Goal: Information Seeking & Learning: Find specific page/section

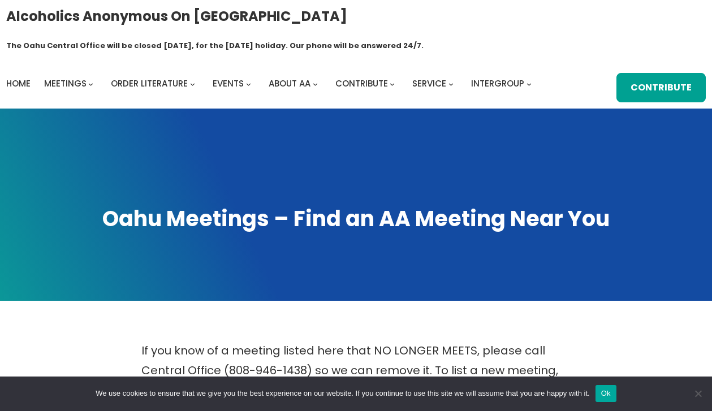
scroll to position [456, 0]
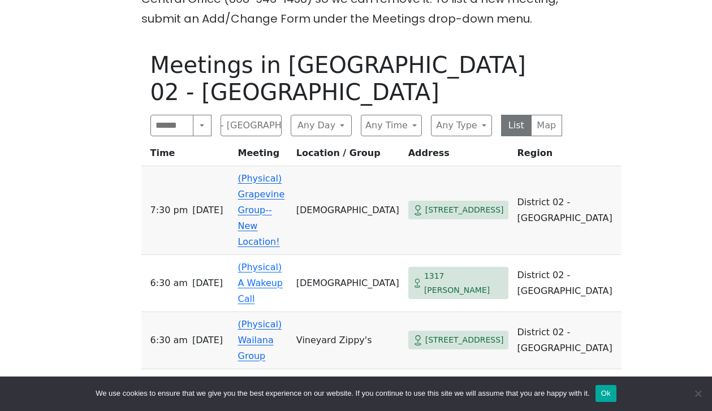
scroll to position [370, 0]
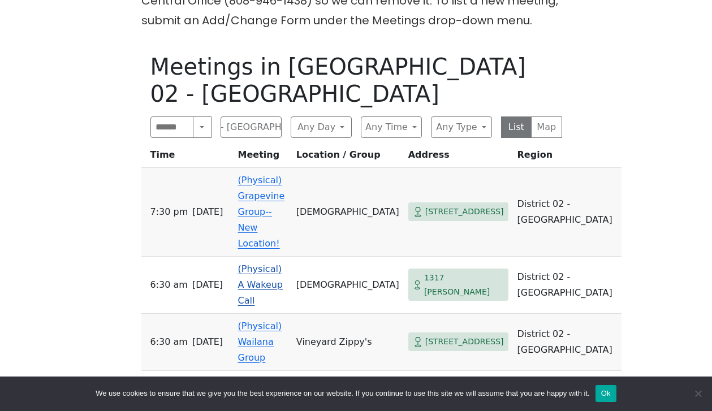
click at [261, 257] on td "(Physical) A Wakeup Call" at bounding box center [263, 285] width 58 height 57
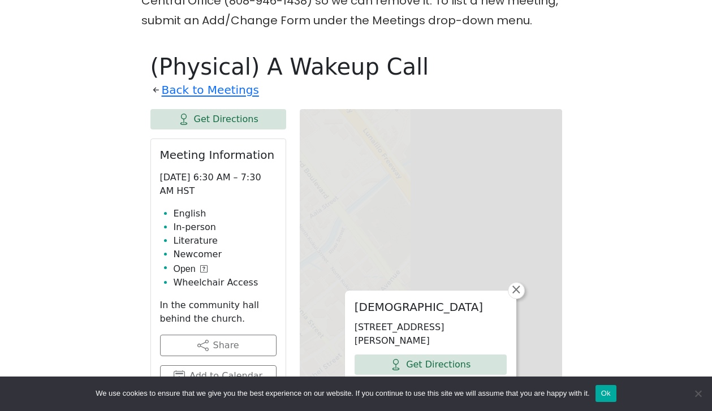
scroll to position [388, 0]
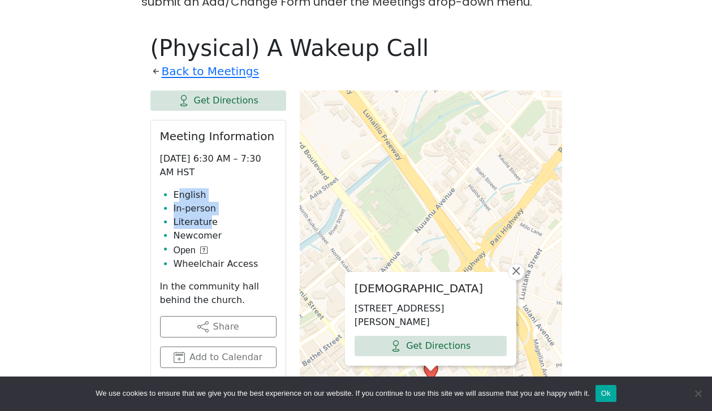
drag, startPoint x: 179, startPoint y: 173, endPoint x: 212, endPoint y: 206, distance: 46.4
click at [210, 205] on ul "English In-person Literature Newcomer Open Wheelchair Access" at bounding box center [218, 229] width 116 height 83
click at [218, 229] on li "Newcomer" at bounding box center [225, 236] width 103 height 14
drag, startPoint x: 171, startPoint y: 167, endPoint x: 206, endPoint y: 195, distance: 44.7
click at [206, 195] on ul "English In-person Literature Newcomer Open Wheelchair Access" at bounding box center [218, 229] width 116 height 83
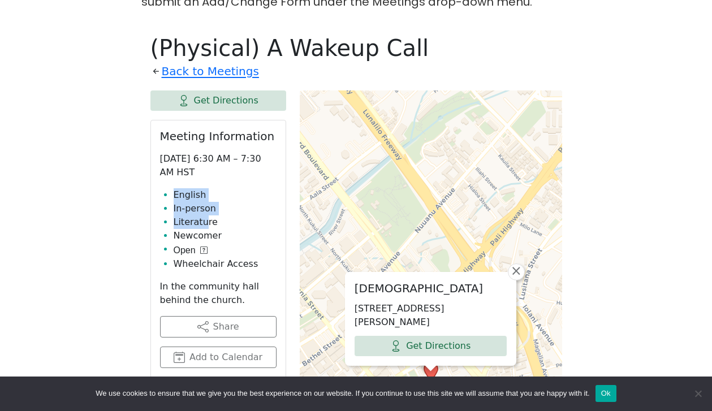
click at [206, 215] on li "Literature" at bounding box center [225, 222] width 103 height 14
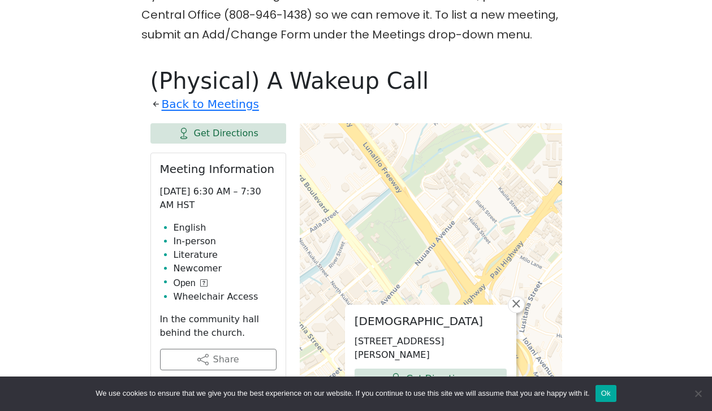
scroll to position [356, 0]
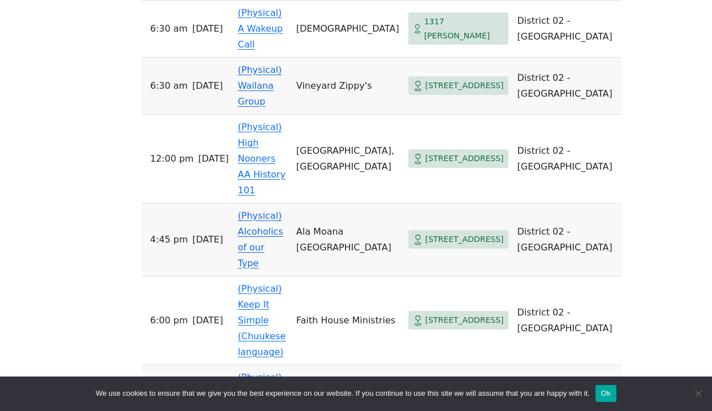
scroll to position [624, 0]
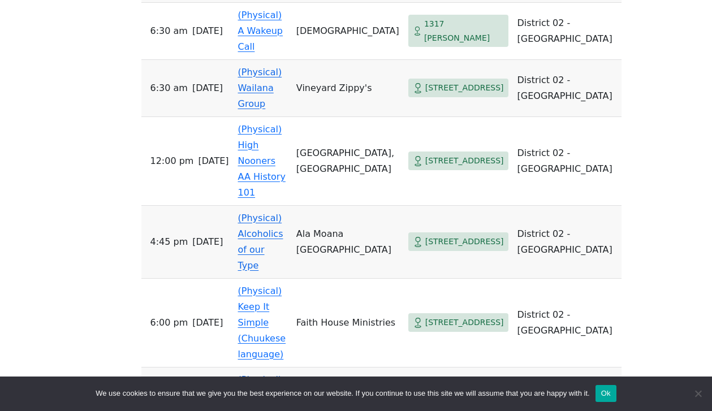
click at [254, 374] on link "(Physical) Malia Discussion" at bounding box center [262, 395] width 48 height 42
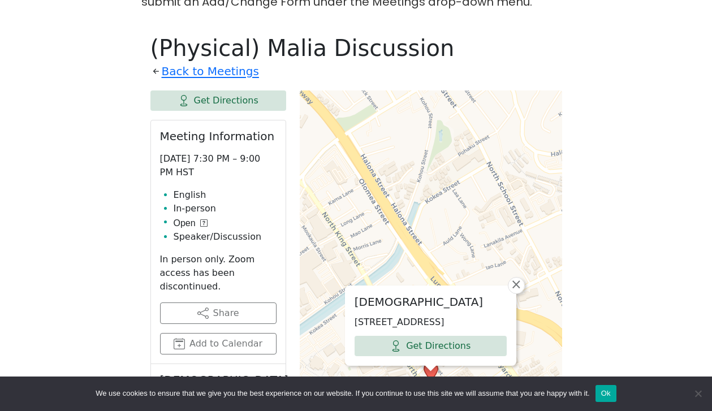
click at [59, 248] on div "If you know of a meeting listed here that NO LONGER MEETS, please call Central …" at bounding box center [356, 408] width 641 height 911
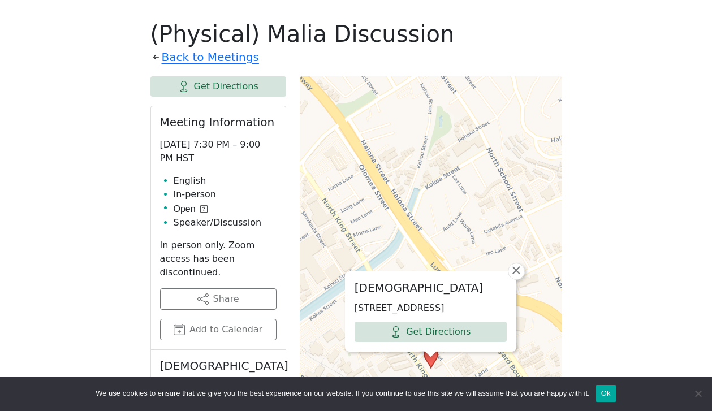
click at [109, 195] on div "If you know of a meeting listed here that NO LONGER MEETS, please call Central …" at bounding box center [356, 393] width 641 height 911
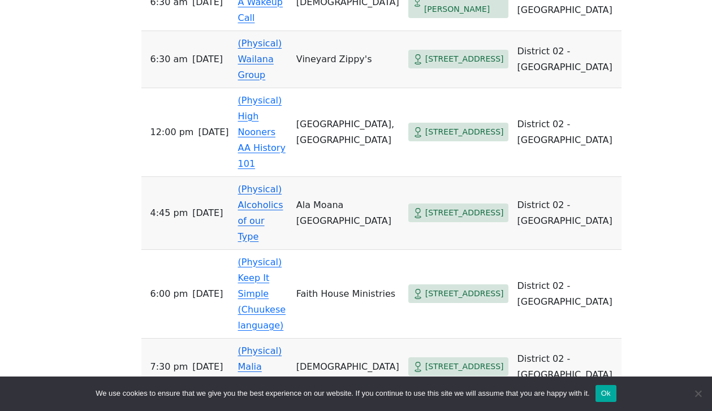
scroll to position [659, 0]
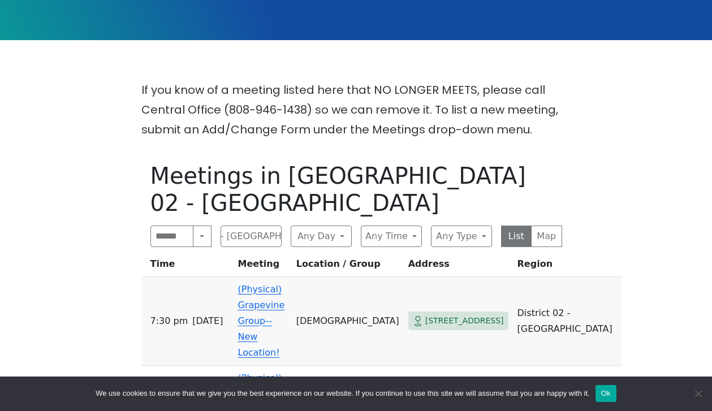
scroll to position [0, 0]
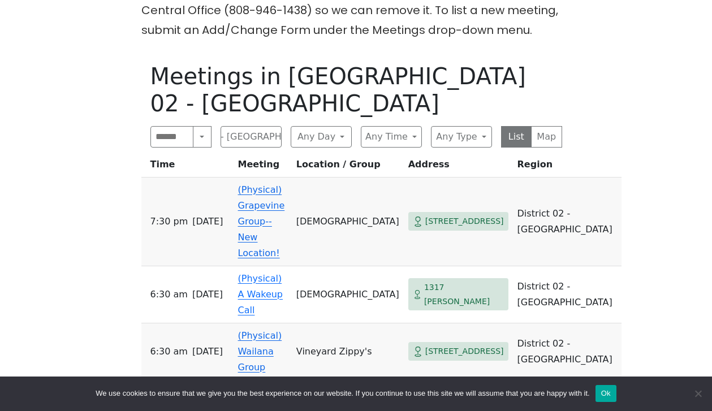
click at [265, 178] on td "(Physical) Grapevine Group--New Location!" at bounding box center [263, 222] width 58 height 89
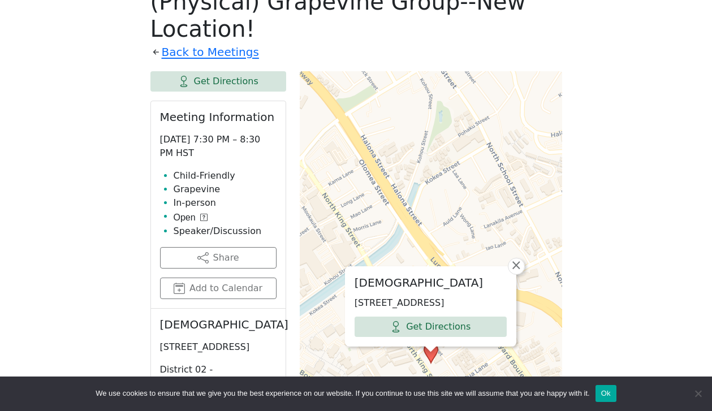
scroll to position [434, 0]
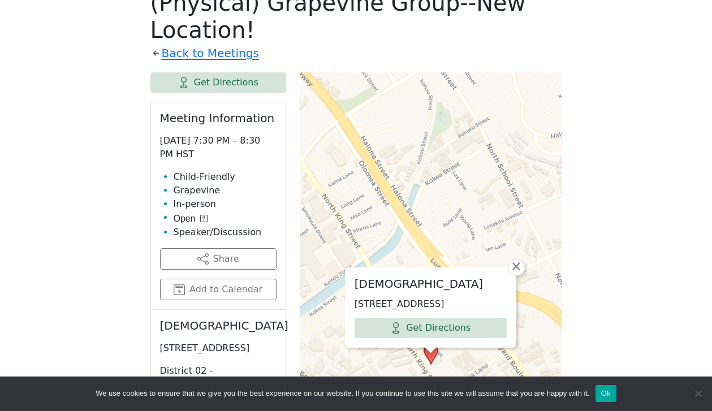
click at [106, 189] on div "If you know of a meeting listed here that NO LONGER MEETS, please call Central …" at bounding box center [356, 358] width 641 height 902
drag, startPoint x: 174, startPoint y: 154, endPoint x: 240, endPoint y: 155, distance: 66.2
click at [239, 170] on li "Child-Friendly" at bounding box center [225, 177] width 103 height 14
click at [240, 170] on li "Child-Friendly" at bounding box center [225, 177] width 103 height 14
drag, startPoint x: 191, startPoint y: 166, endPoint x: 227, endPoint y: 166, distance: 36.2
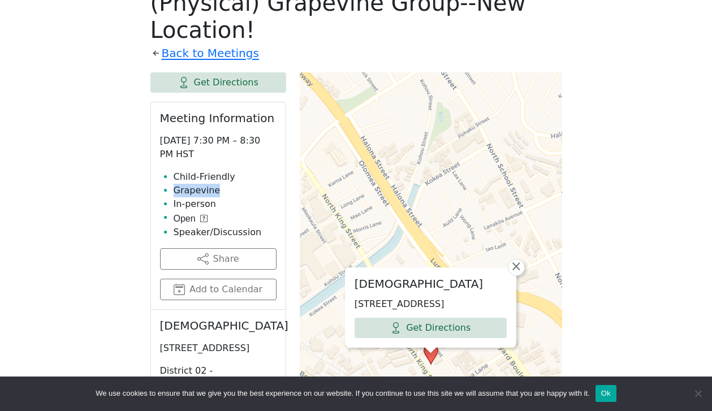
click at [226, 184] on li "Grapevine" at bounding box center [225, 191] width 103 height 14
click at [227, 184] on li "Grapevine" at bounding box center [225, 191] width 103 height 14
click at [204, 217] on icon at bounding box center [203, 219] width 2 height 4
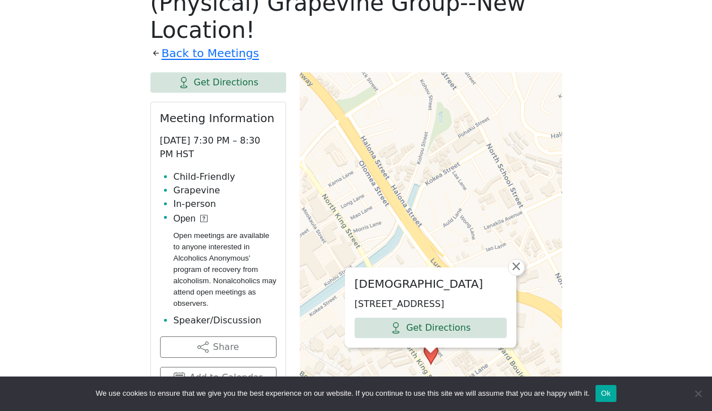
click at [113, 227] on div "If you know of a meeting listed here that NO LONGER MEETS, please call Central …" at bounding box center [356, 402] width 641 height 991
click at [88, 309] on div "If you know of a meeting listed here that NO LONGER MEETS, please call Central …" at bounding box center [356, 402] width 641 height 991
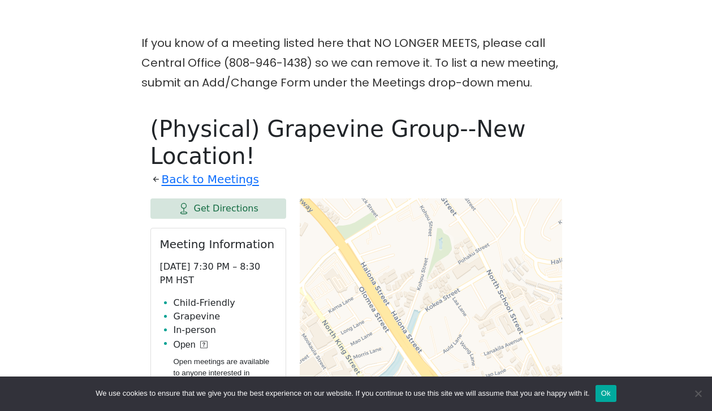
scroll to position [0, 0]
